Goal: Task Accomplishment & Management: Complete application form

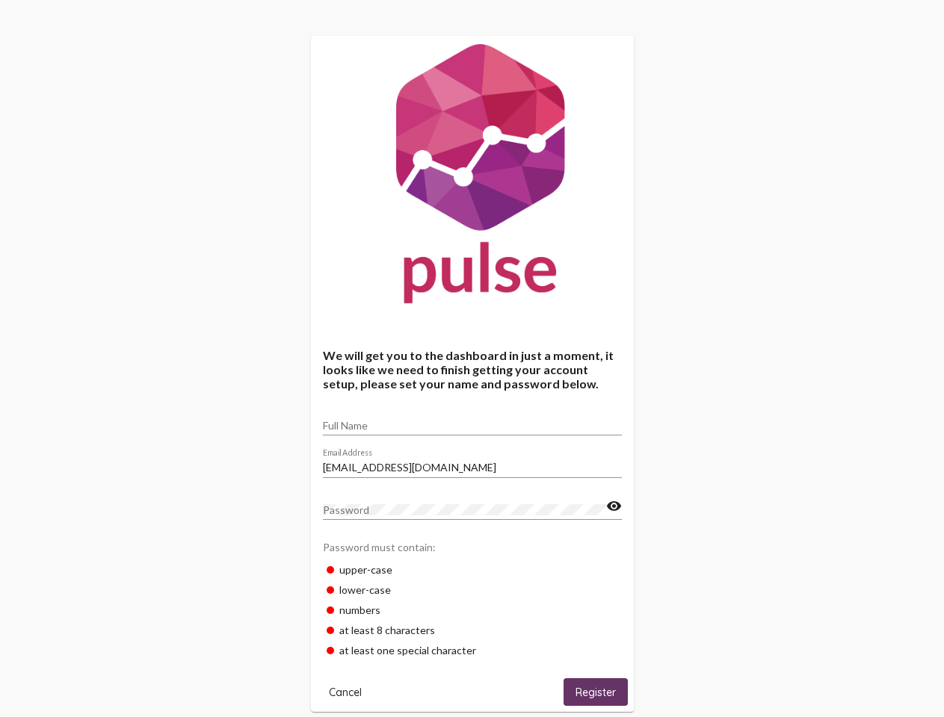
click at [472, 421] on input "Full Name" at bounding box center [472, 426] width 299 height 12
click at [472, 463] on input "[EMAIL_ADDRESS][DOMAIN_NAME]" at bounding box center [472, 468] width 299 height 12
click at [613, 507] on mat-icon "visibility" at bounding box center [614, 507] width 16 height 18
click at [345, 692] on span "Cancel" at bounding box center [345, 692] width 33 height 13
click at [595, 692] on span "Register" at bounding box center [595, 692] width 40 height 13
